Goal: Task Accomplishment & Management: Complete application form

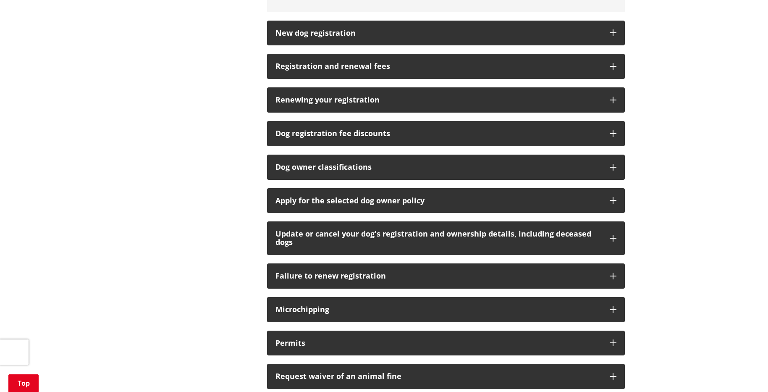
scroll to position [504, 0]
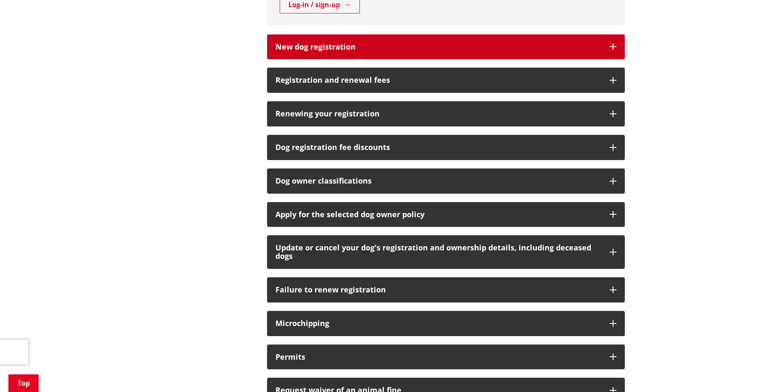
click at [321, 48] on h3 "New dog registration" at bounding box center [438, 47] width 326 height 8
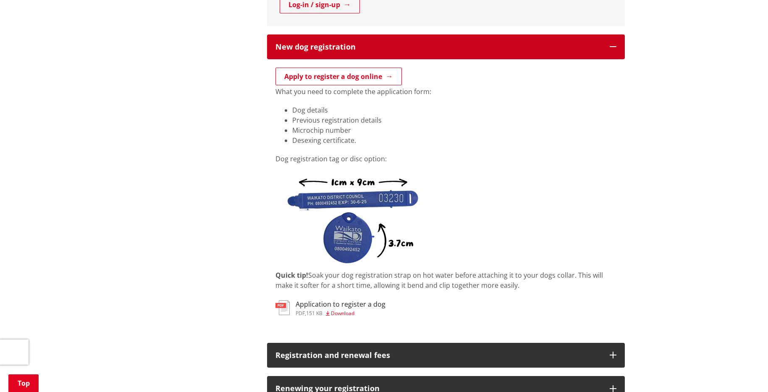
click at [294, 51] on h3 "New dog registration" at bounding box center [438, 47] width 326 height 8
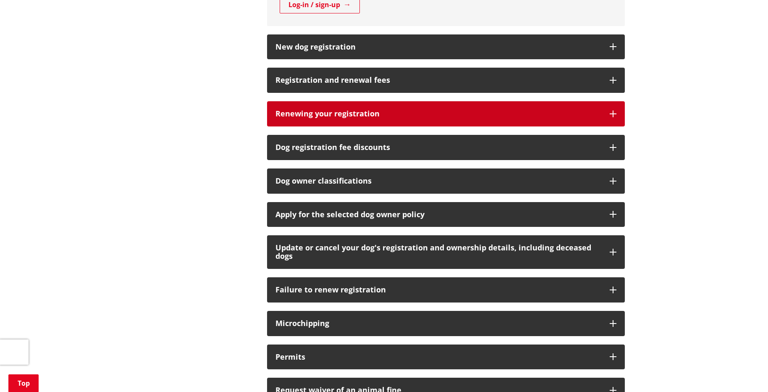
click at [311, 111] on h3 "Renewing your registration" at bounding box center [438, 114] width 326 height 8
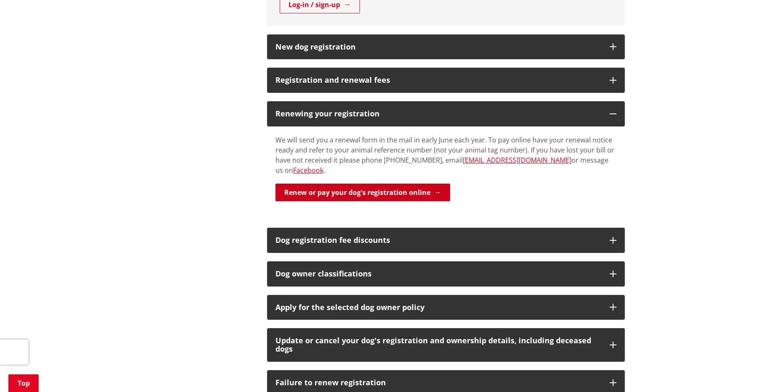
click at [343, 185] on link "Renew or pay your dog's registration online" at bounding box center [362, 192] width 175 height 18
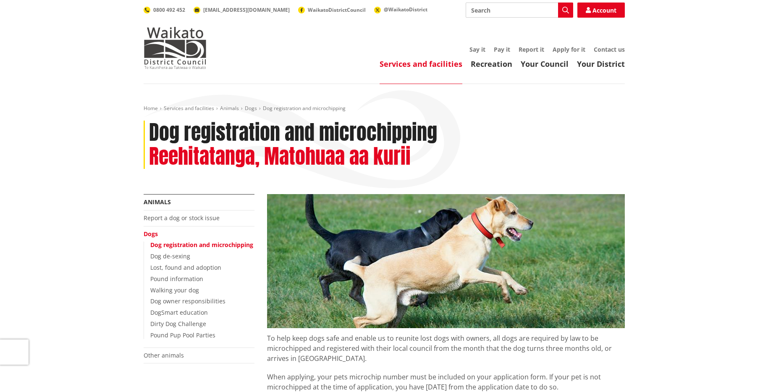
scroll to position [366, 0]
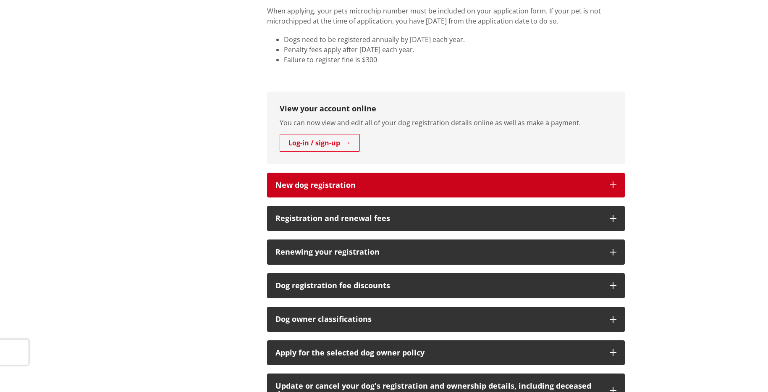
click at [347, 194] on button "New dog registration" at bounding box center [446, 185] width 358 height 25
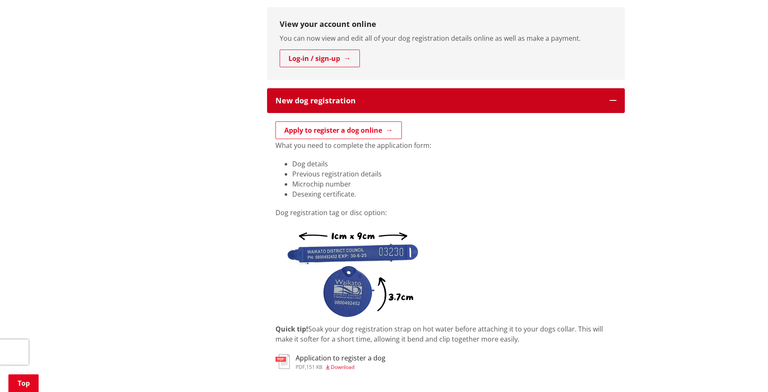
scroll to position [408, 0]
